Goal: Navigation & Orientation: Go to known website

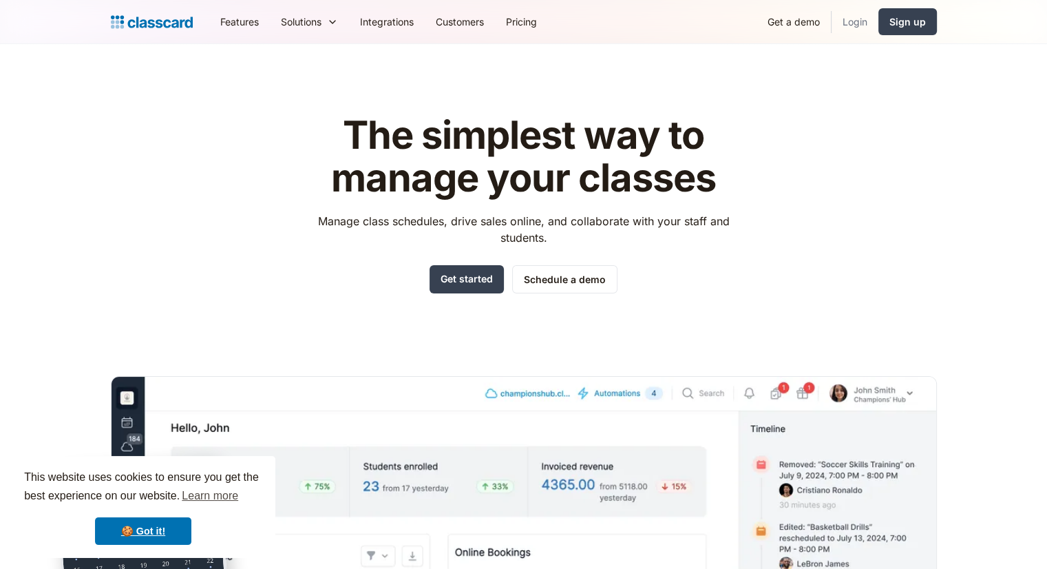
click at [857, 23] on link "Login" at bounding box center [855, 21] width 47 height 31
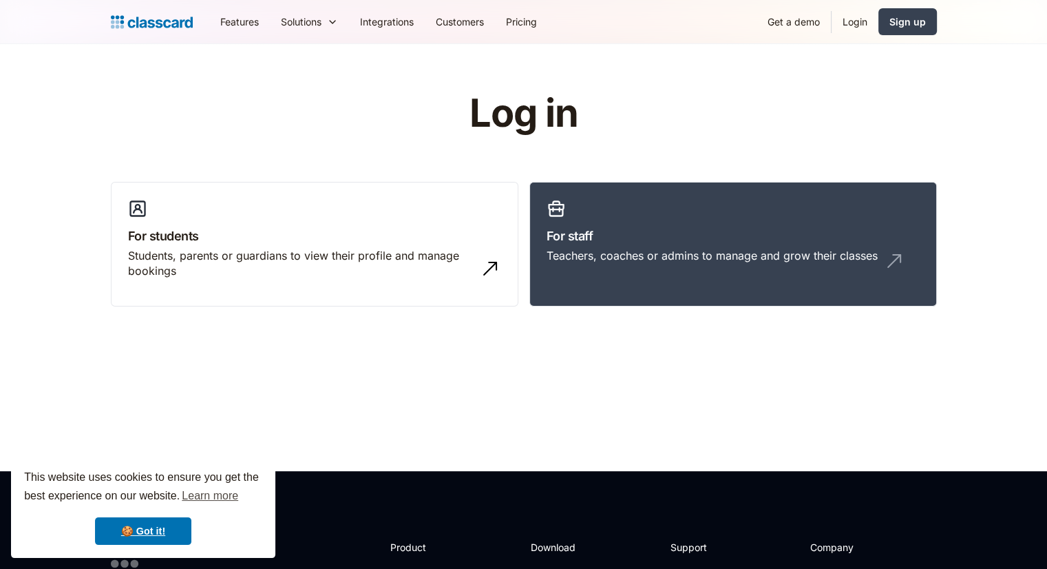
click at [859, 27] on link "Login" at bounding box center [855, 21] width 47 height 31
click at [852, 20] on link "Login" at bounding box center [855, 21] width 47 height 31
click at [312, 265] on div "Students, parents or guardians to view their profile and manage bookings" at bounding box center [301, 263] width 346 height 31
